Goal: Task Accomplishment & Management: Manage account settings

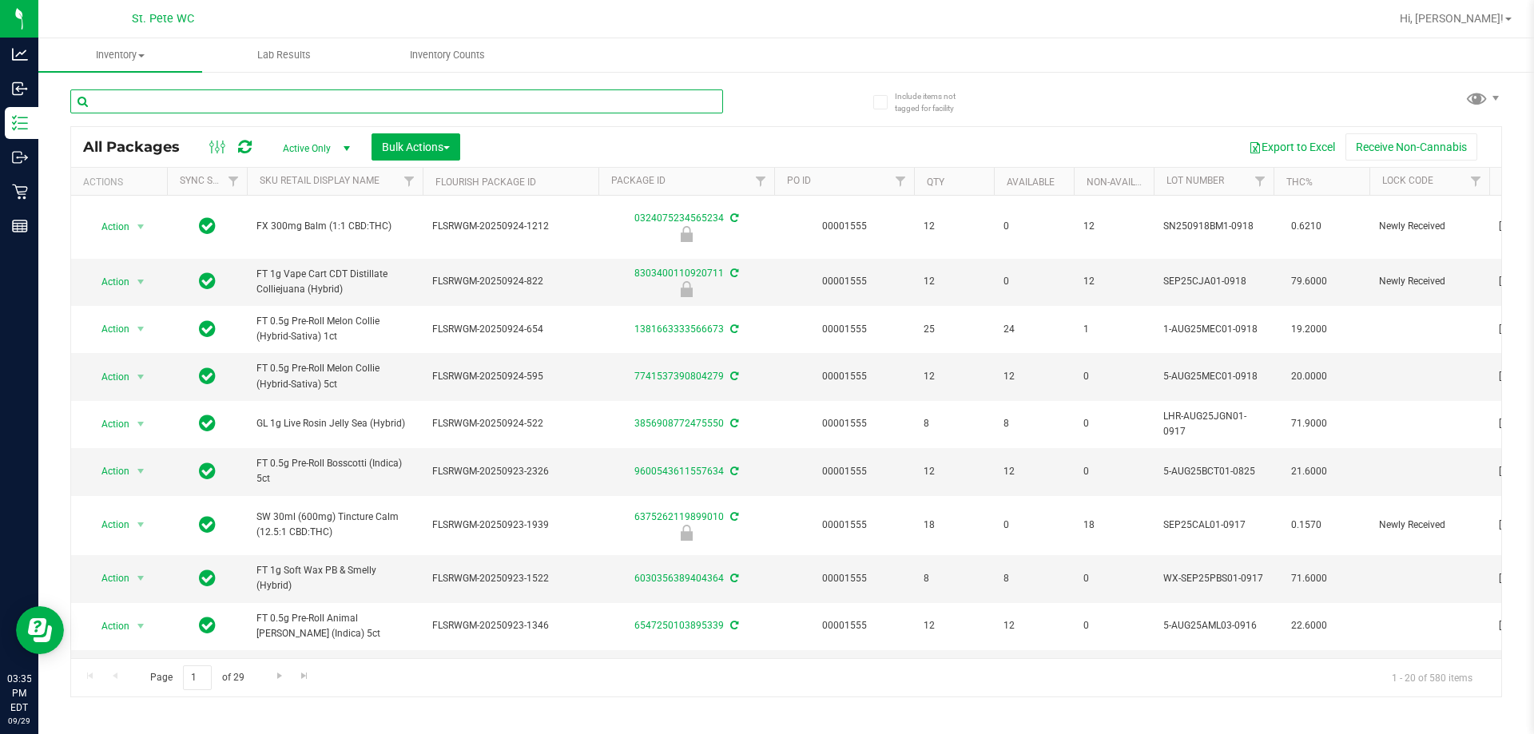
click at [175, 100] on input "text" at bounding box center [396, 101] width 653 height 24
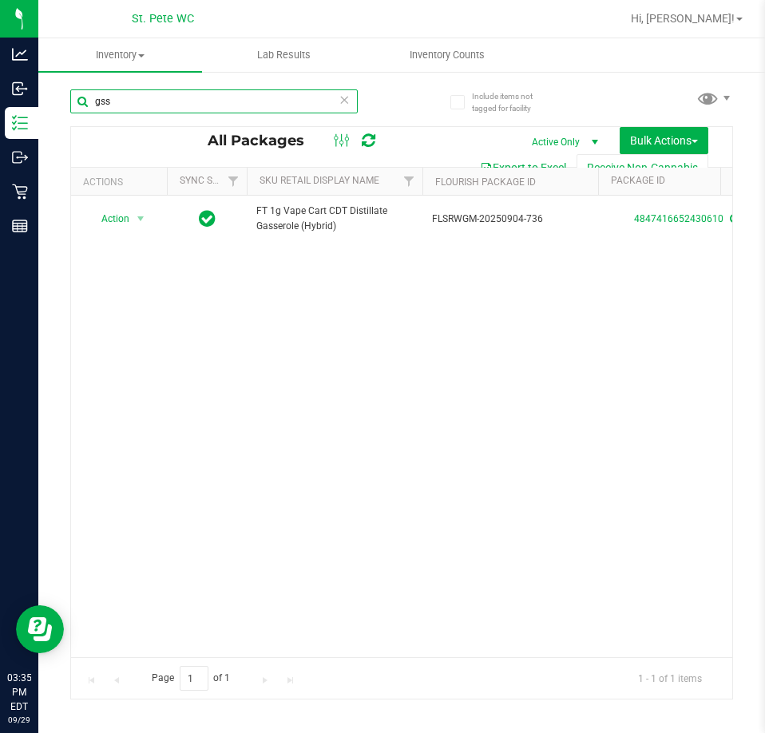
type input "gss"
click at [734, 16] on span "Hi, [PERSON_NAME]!" at bounding box center [683, 18] width 104 height 13
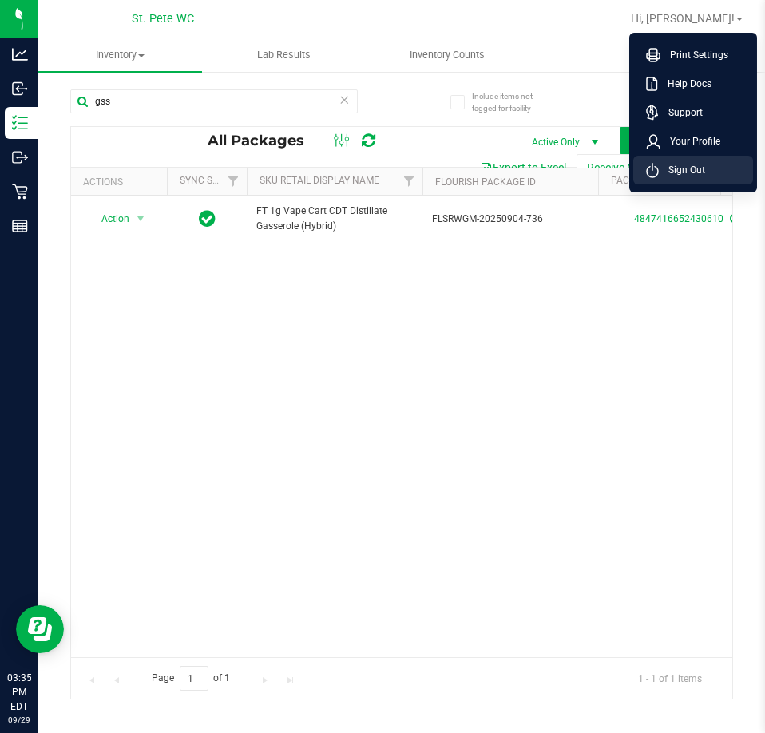
click at [715, 172] on li "Sign Out" at bounding box center [693, 170] width 120 height 29
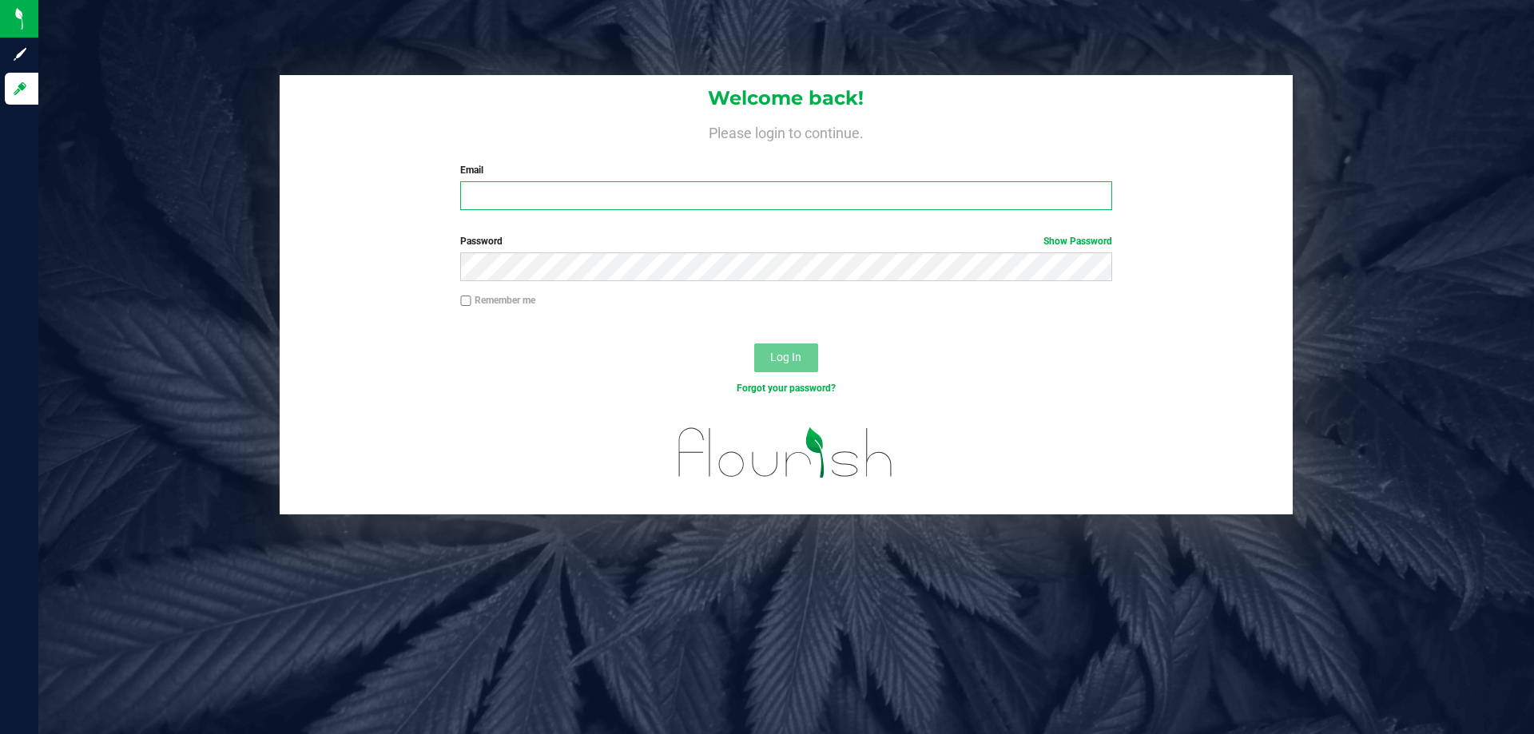
click at [508, 208] on input "Email" at bounding box center [785, 195] width 651 height 29
type input "gjewelewicz@liveparallel.com"
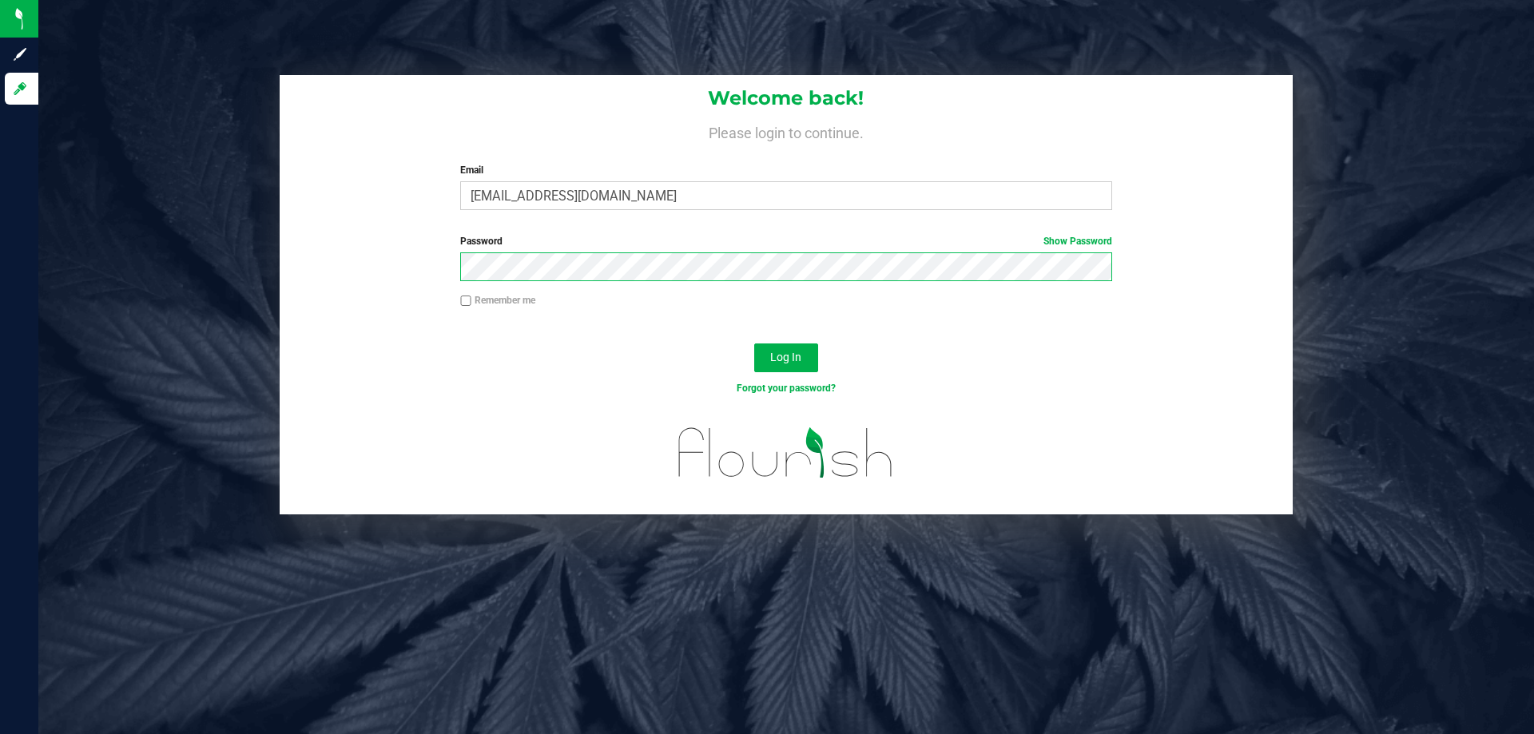
click at [754, 343] on button "Log In" at bounding box center [786, 357] width 64 height 29
